Goal: Find specific page/section: Find specific page/section

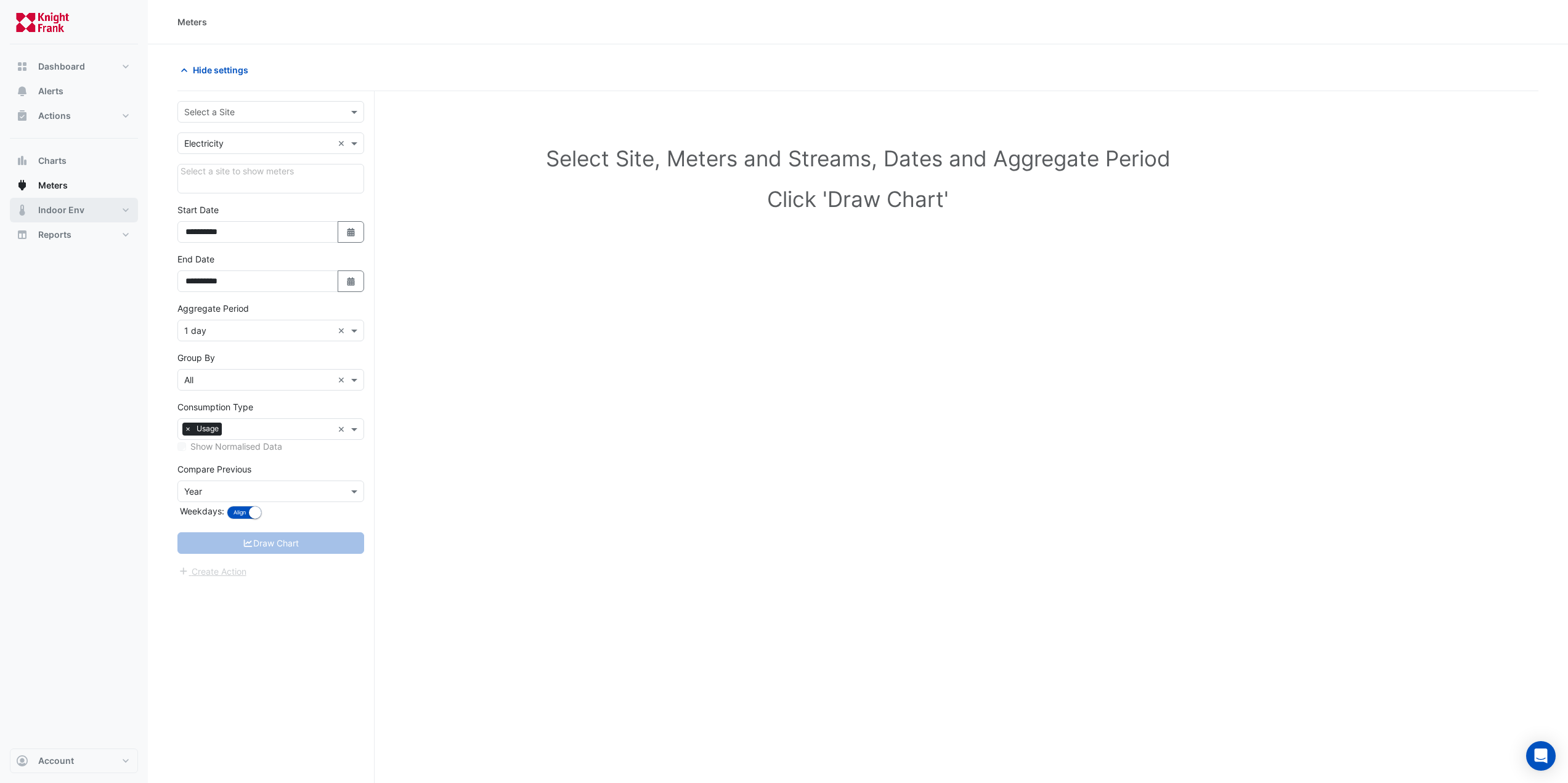
click at [82, 211] on span "Indoor Env" at bounding box center [61, 209] width 46 height 12
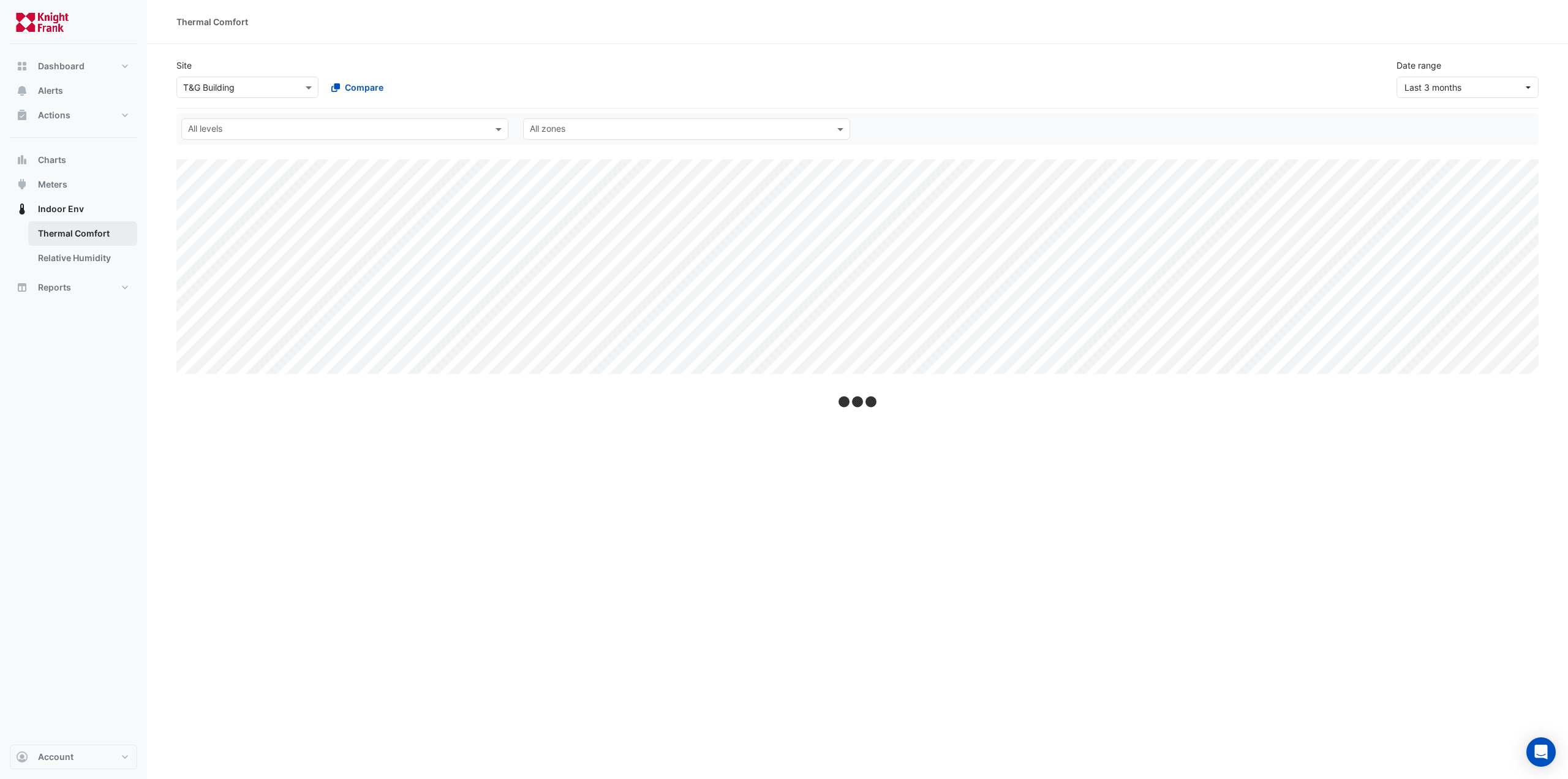
click at [82, 232] on link "Thermal Comfort" at bounding box center [83, 233] width 109 height 25
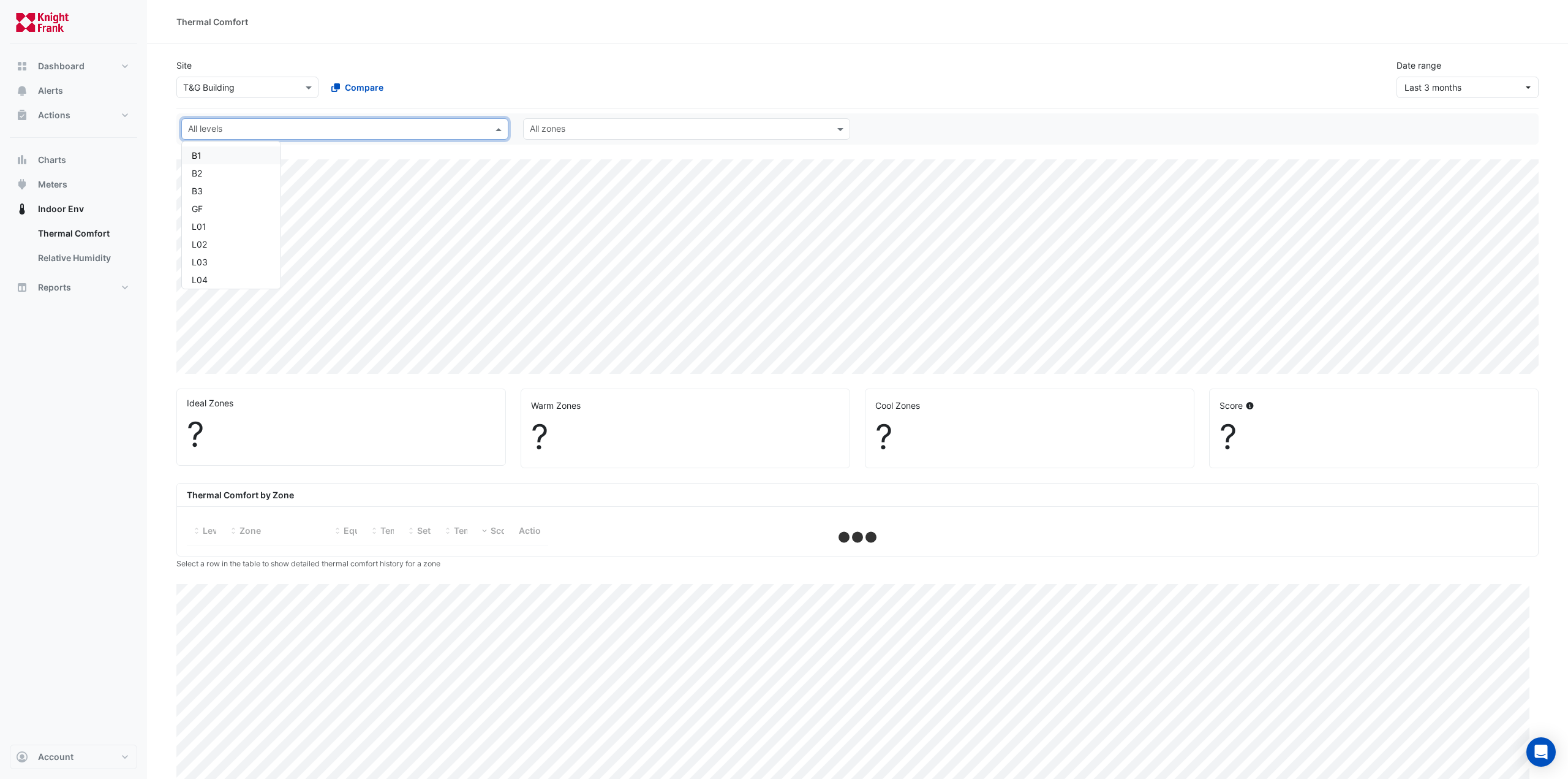
click at [228, 129] on input "text" at bounding box center [337, 130] width 299 height 13
click at [215, 183] on div "[PERSON_NAME] IE" at bounding box center [232, 186] width 79 height 13
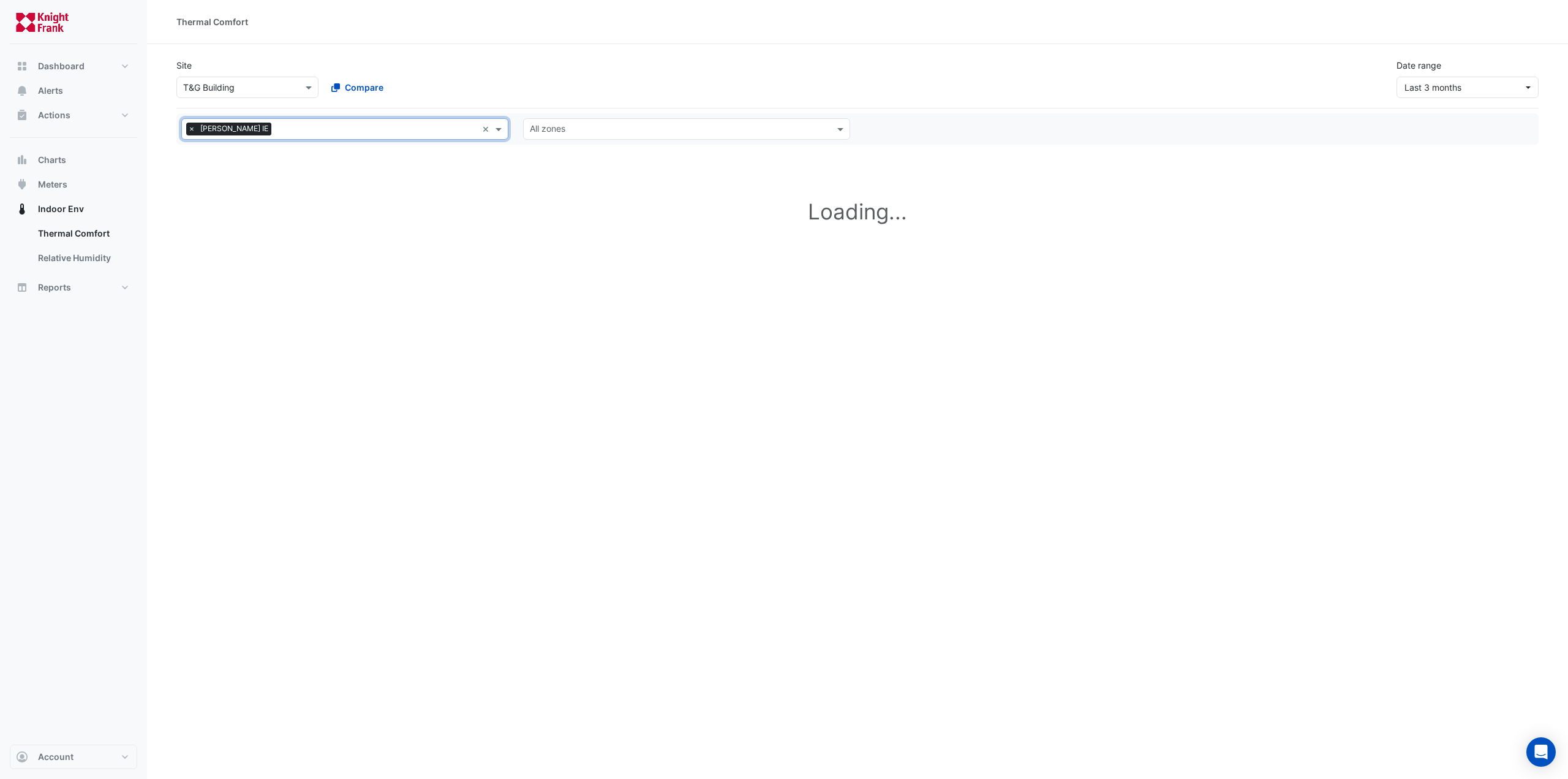
select select "***"
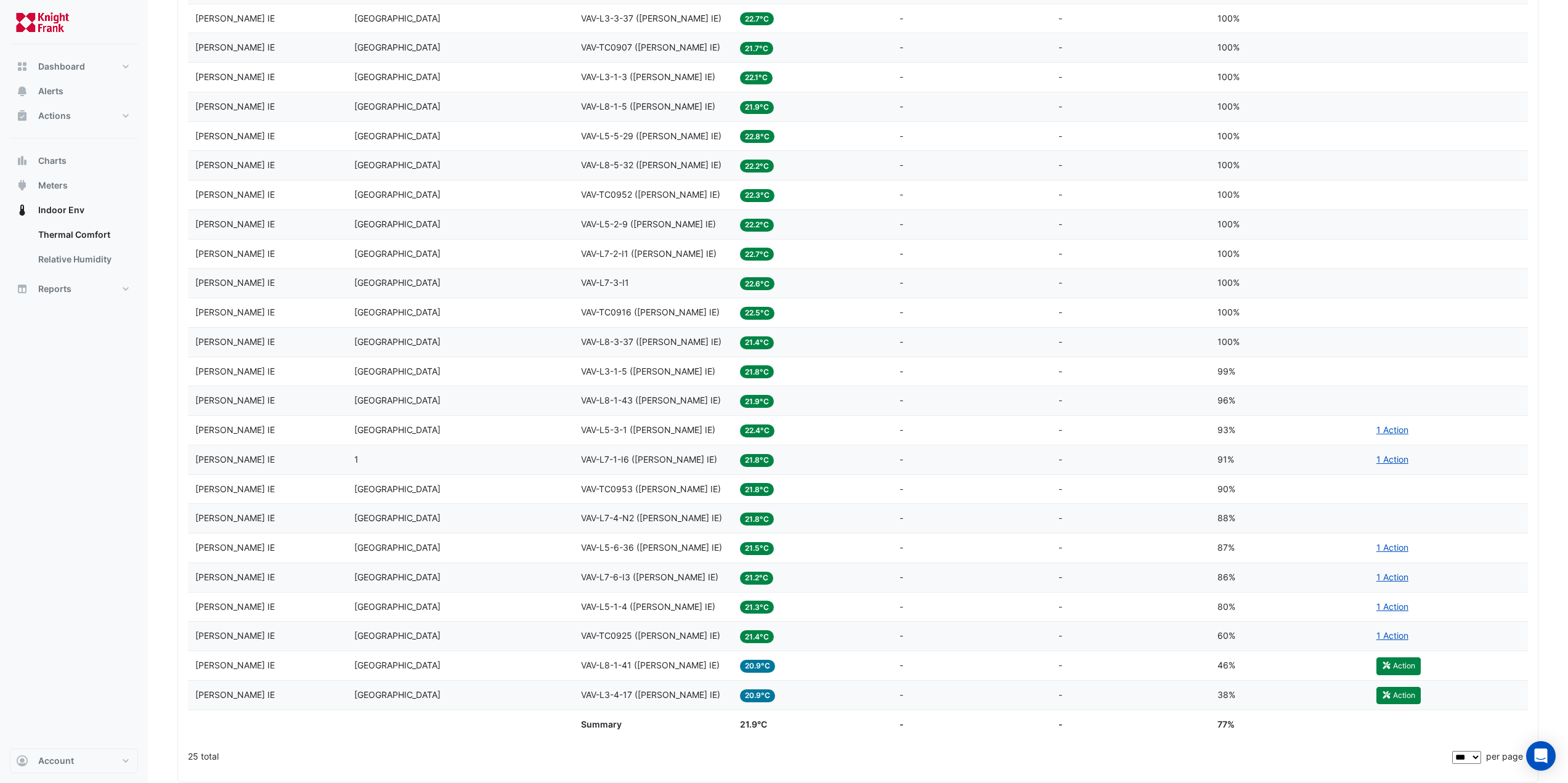
scroll to position [554, 0]
